Goal: Information Seeking & Learning: Learn about a topic

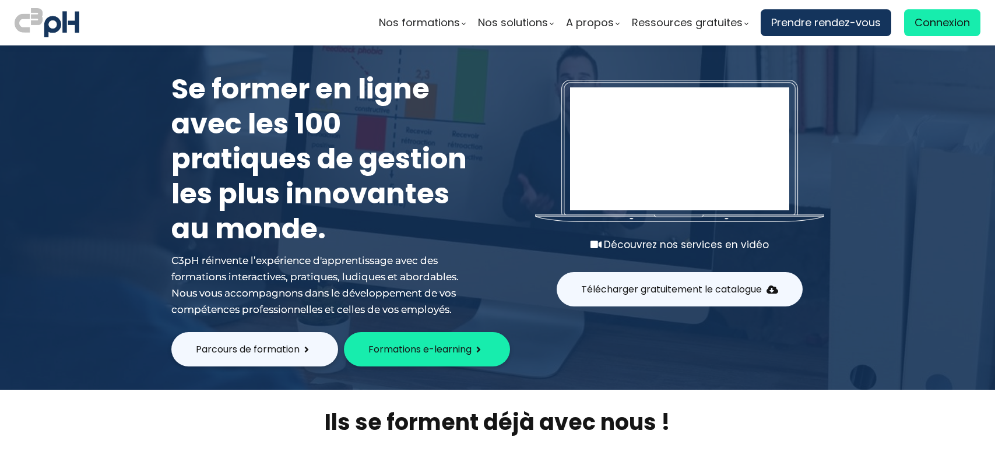
click at [382, 358] on button "Formations e-learning" at bounding box center [427, 349] width 166 height 34
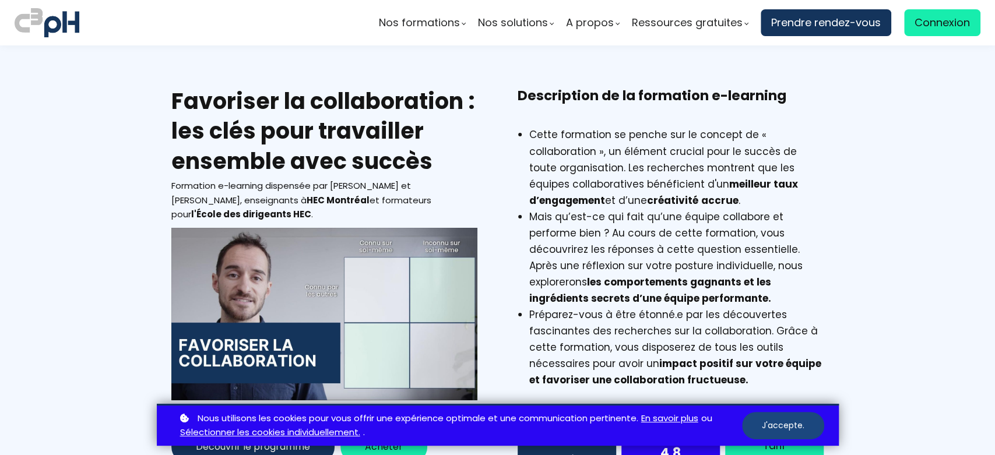
click at [788, 419] on button "J'accepte." at bounding box center [783, 425] width 82 height 27
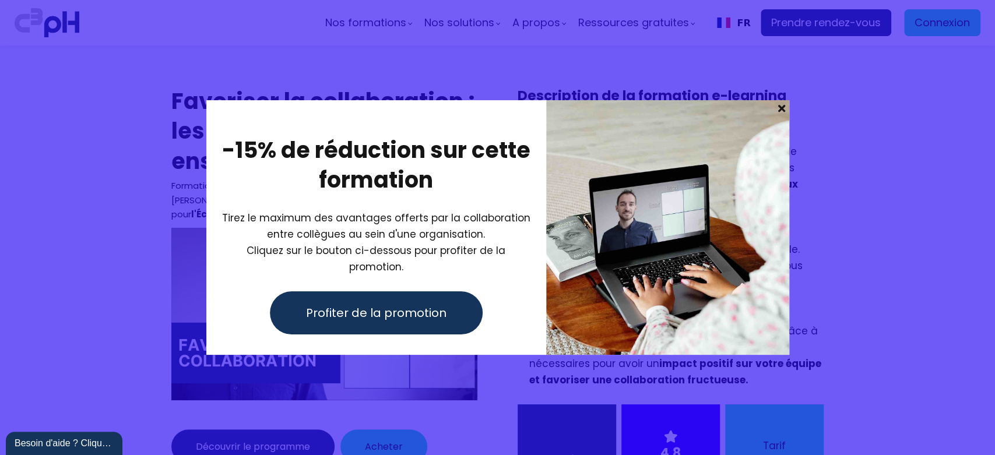
click at [780, 117] on span at bounding box center [781, 108] width 15 height 16
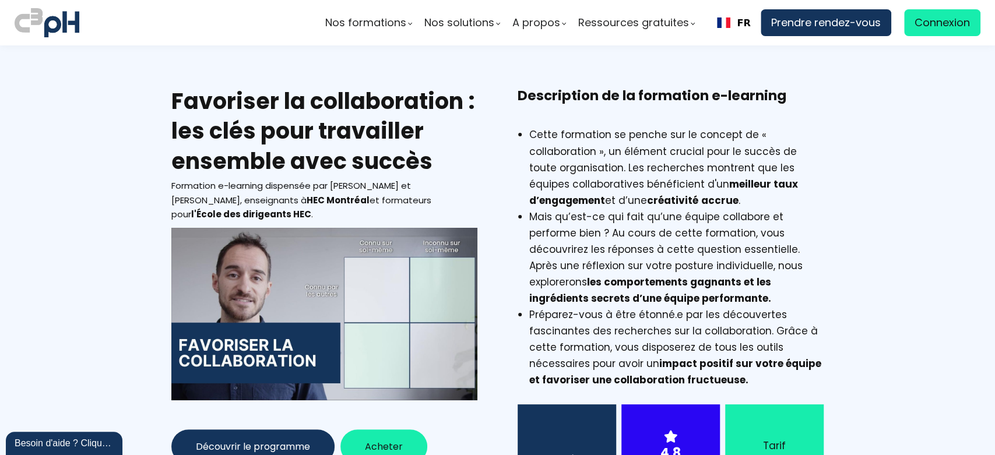
click at [780, 160] on li "Cette formation se penche sur le concept de « collaboration », un élément cruci…" at bounding box center [676, 167] width 295 height 82
